Goal: Task Accomplishment & Management: Manage account settings

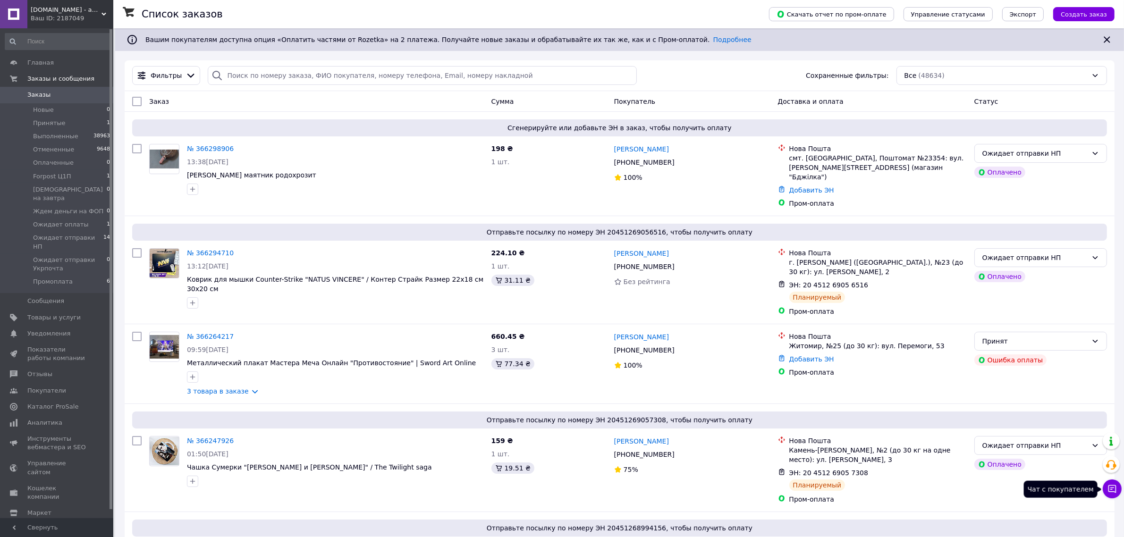
click at [1115, 490] on icon at bounding box center [1112, 488] width 9 height 9
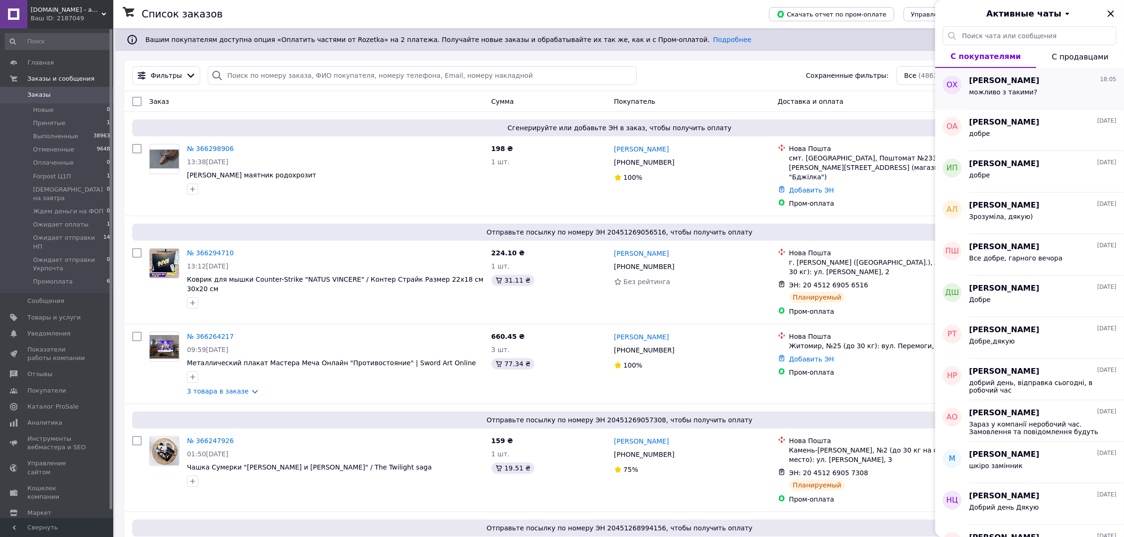
click at [1043, 95] on div "можливо з такими?" at bounding box center [1042, 93] width 147 height 15
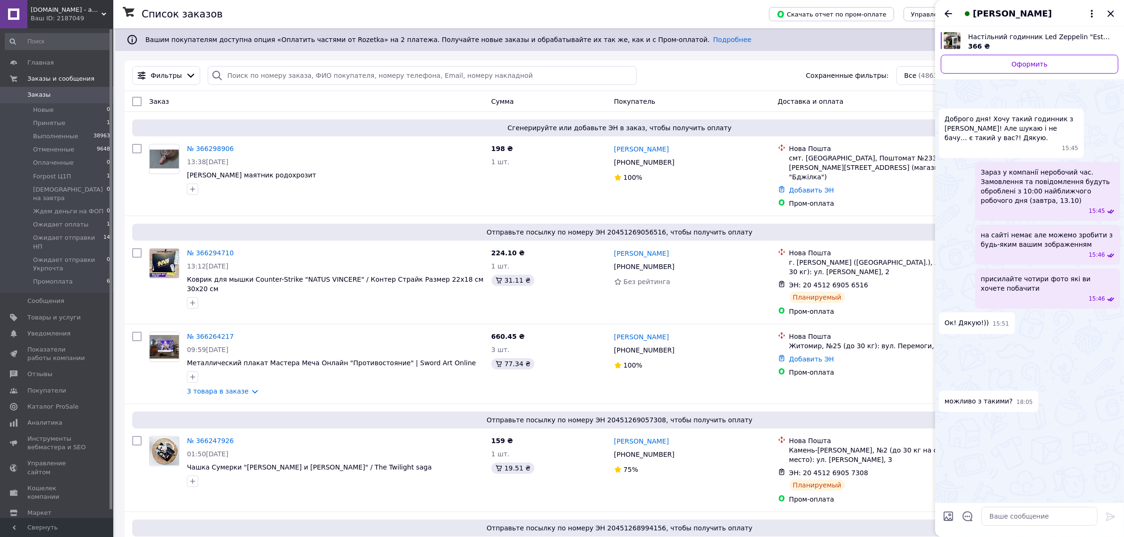
scroll to position [264, 0]
click at [947, 339] on img at bounding box center [943, 343] width 8 height 8
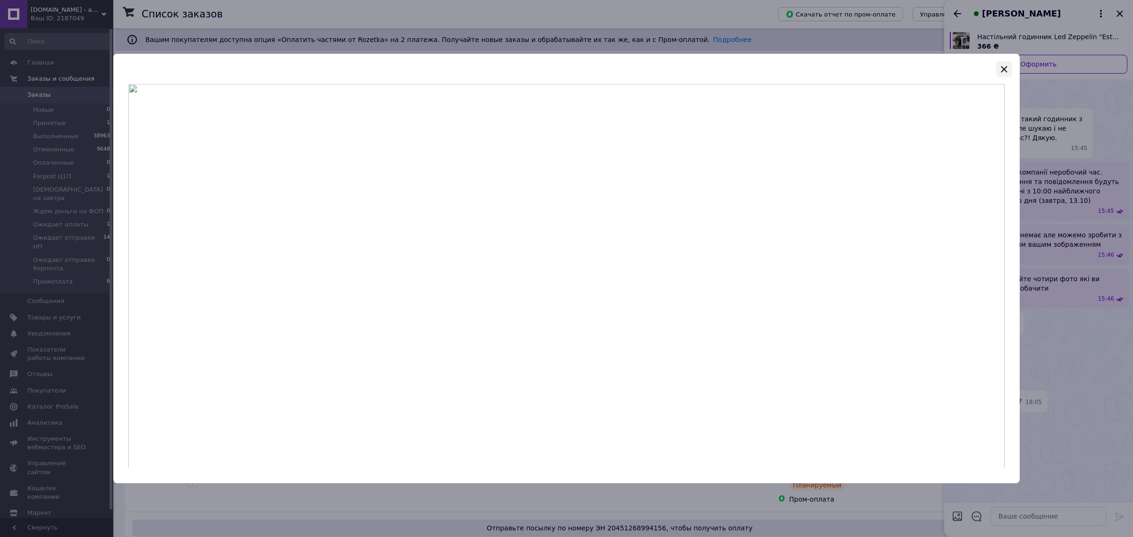
click at [1005, 70] on icon "button" at bounding box center [1004, 69] width 6 height 6
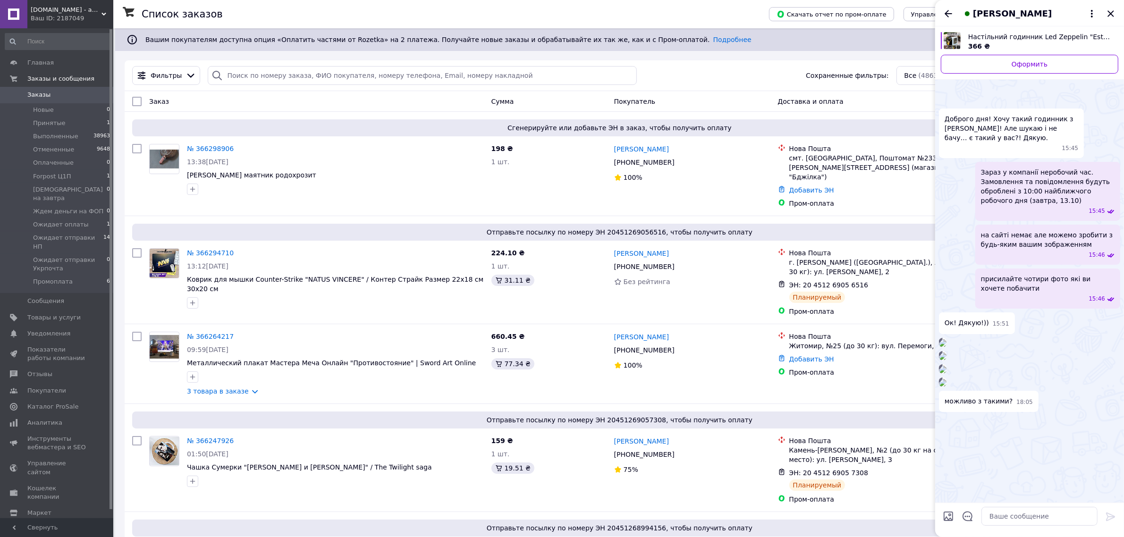
click at [947, 353] on img at bounding box center [943, 357] width 8 height 8
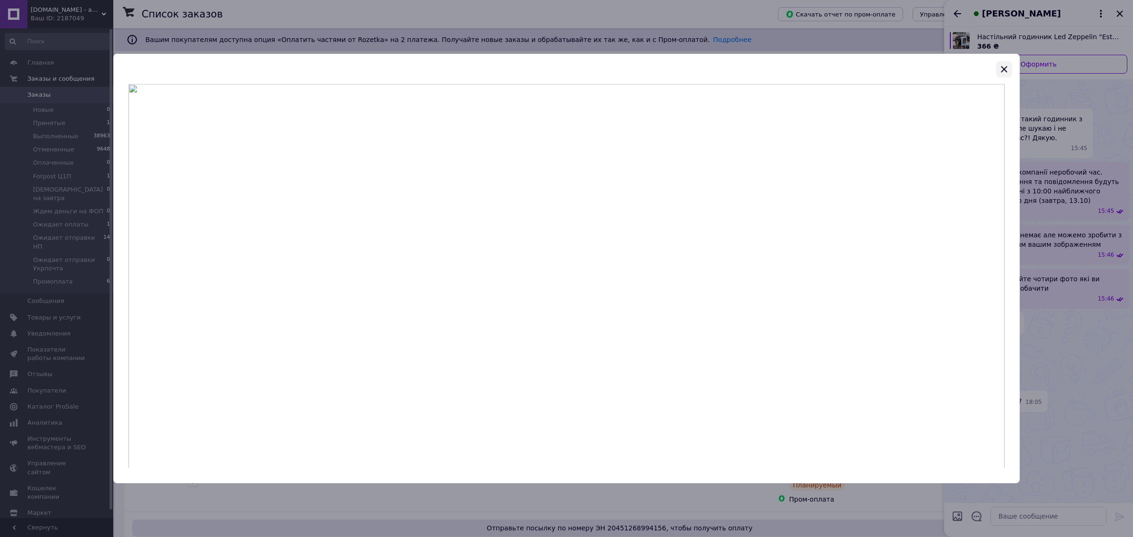
click at [1009, 65] on icon "button" at bounding box center [1004, 69] width 11 height 11
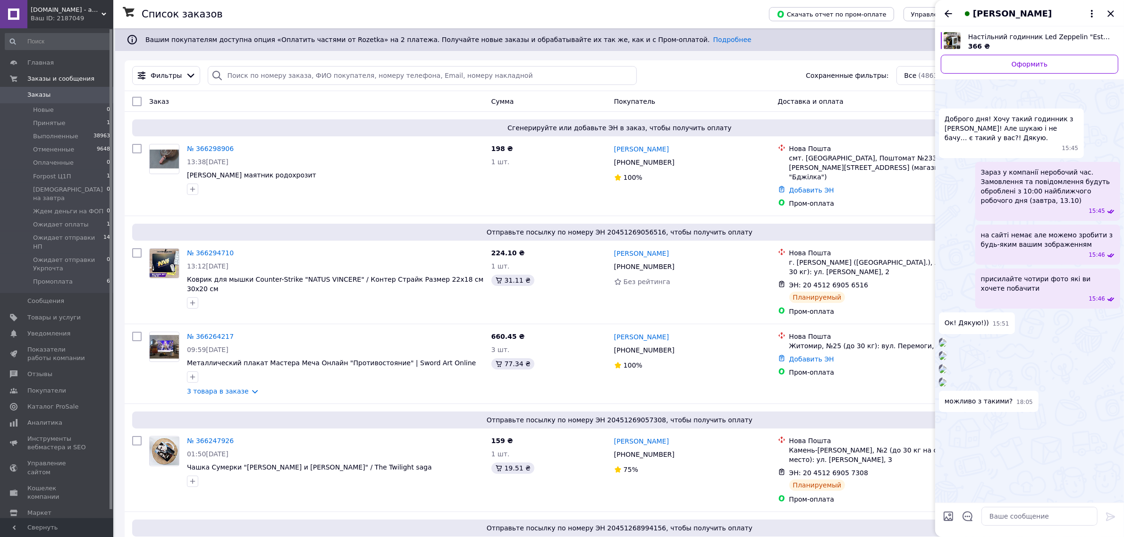
scroll to position [441, 0]
click at [947, 387] on img at bounding box center [943, 383] width 8 height 8
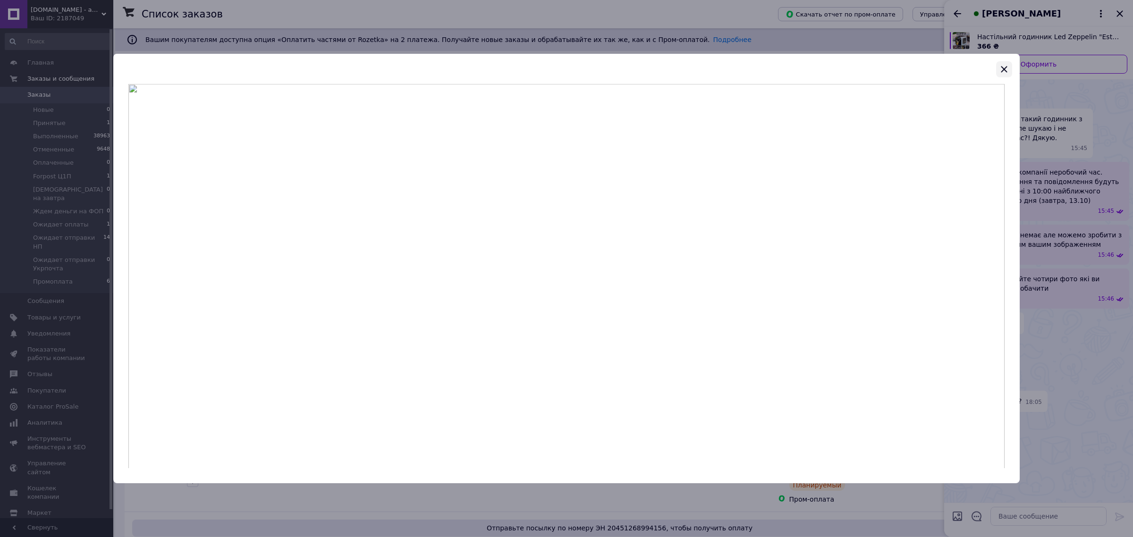
click at [1006, 67] on icon "button" at bounding box center [1004, 69] width 6 height 6
